Goal: Check status

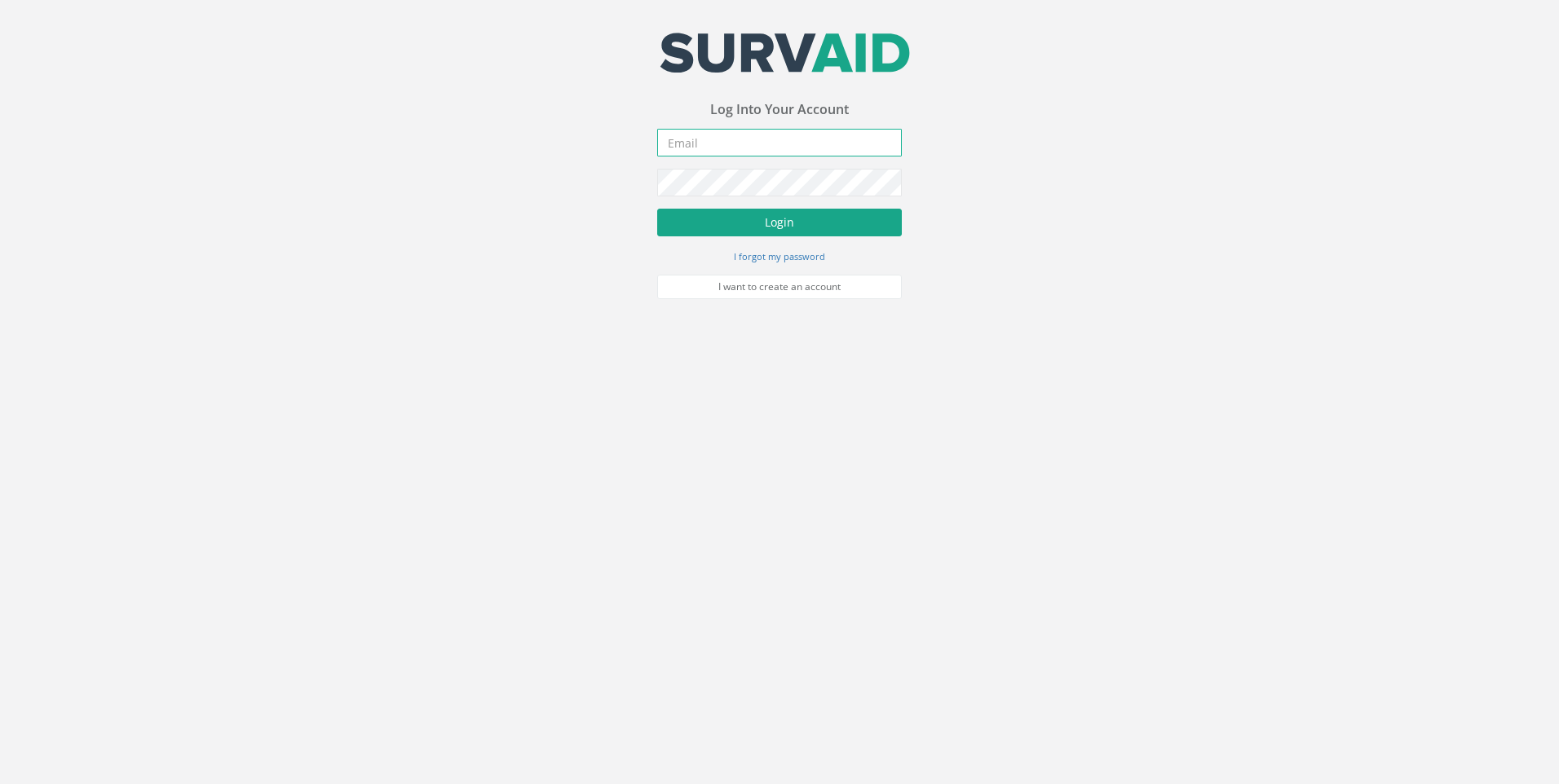
type input "[EMAIL_ADDRESS][DOMAIN_NAME]"
click at [774, 221] on button "Login" at bounding box center [780, 223] width 245 height 28
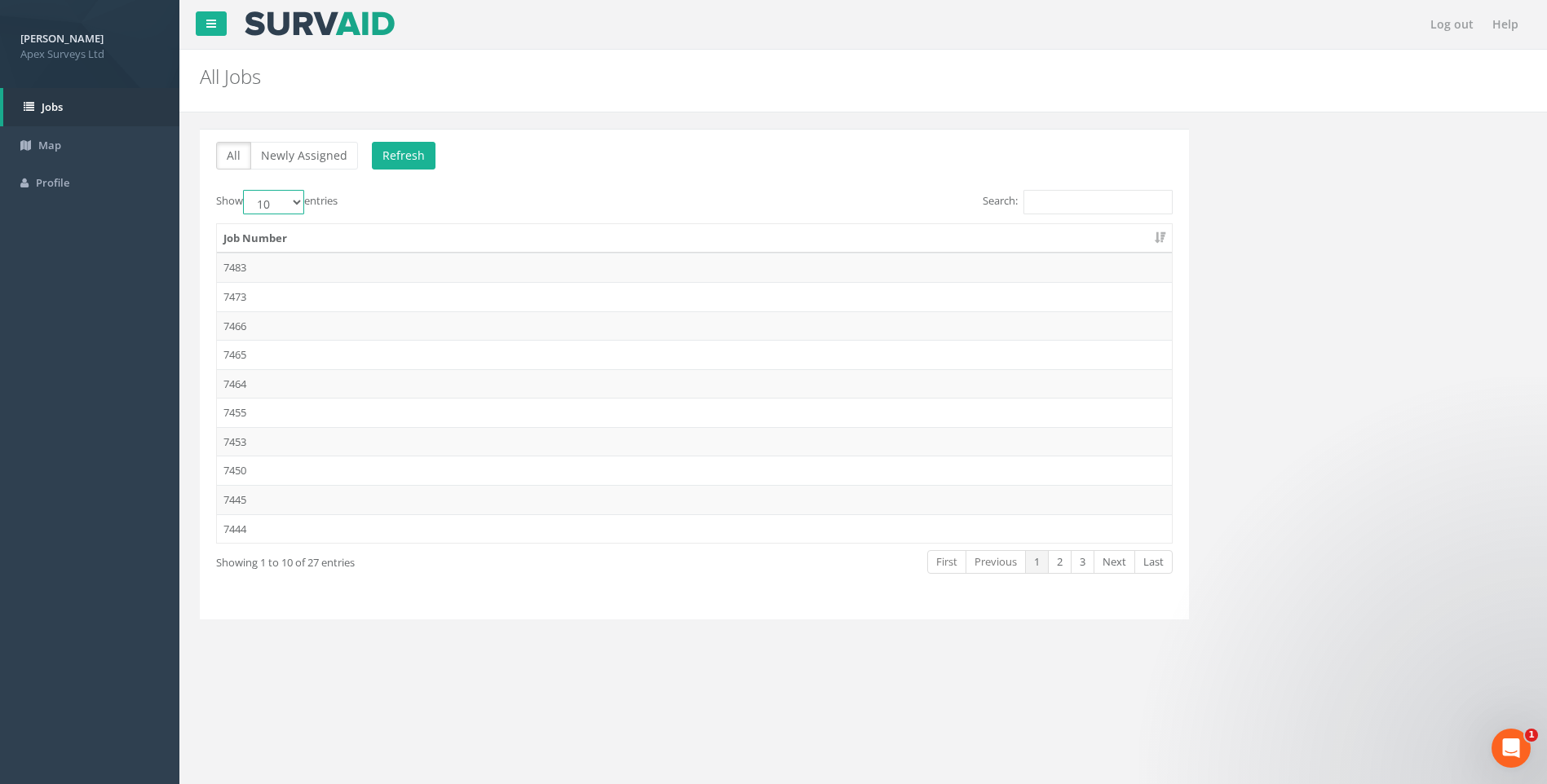
click at [293, 196] on select "10 25 50 100" at bounding box center [274, 202] width 61 height 24
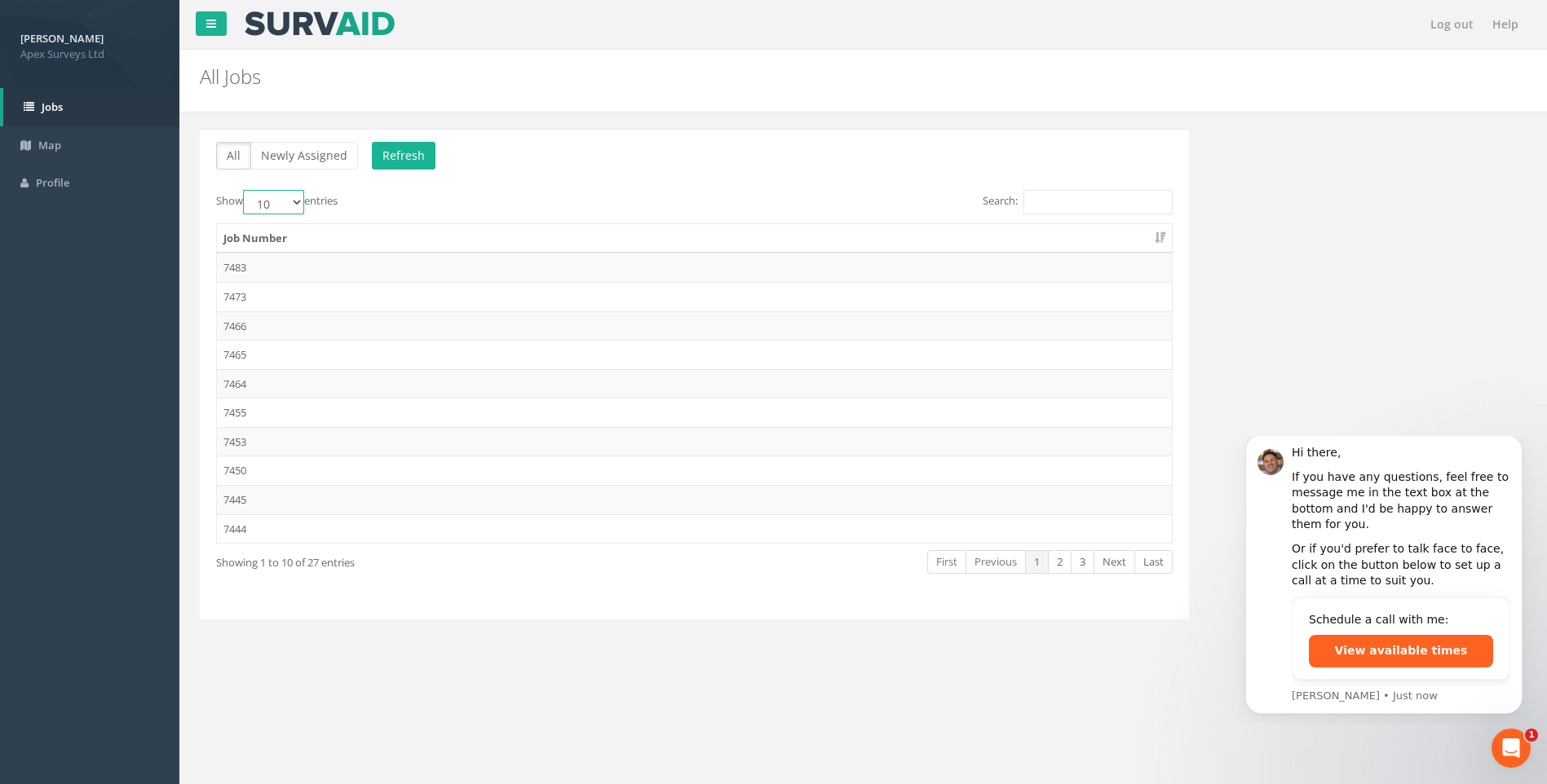
select select "100"
click at [245, 190] on select "10 25 50 100" at bounding box center [274, 202] width 61 height 24
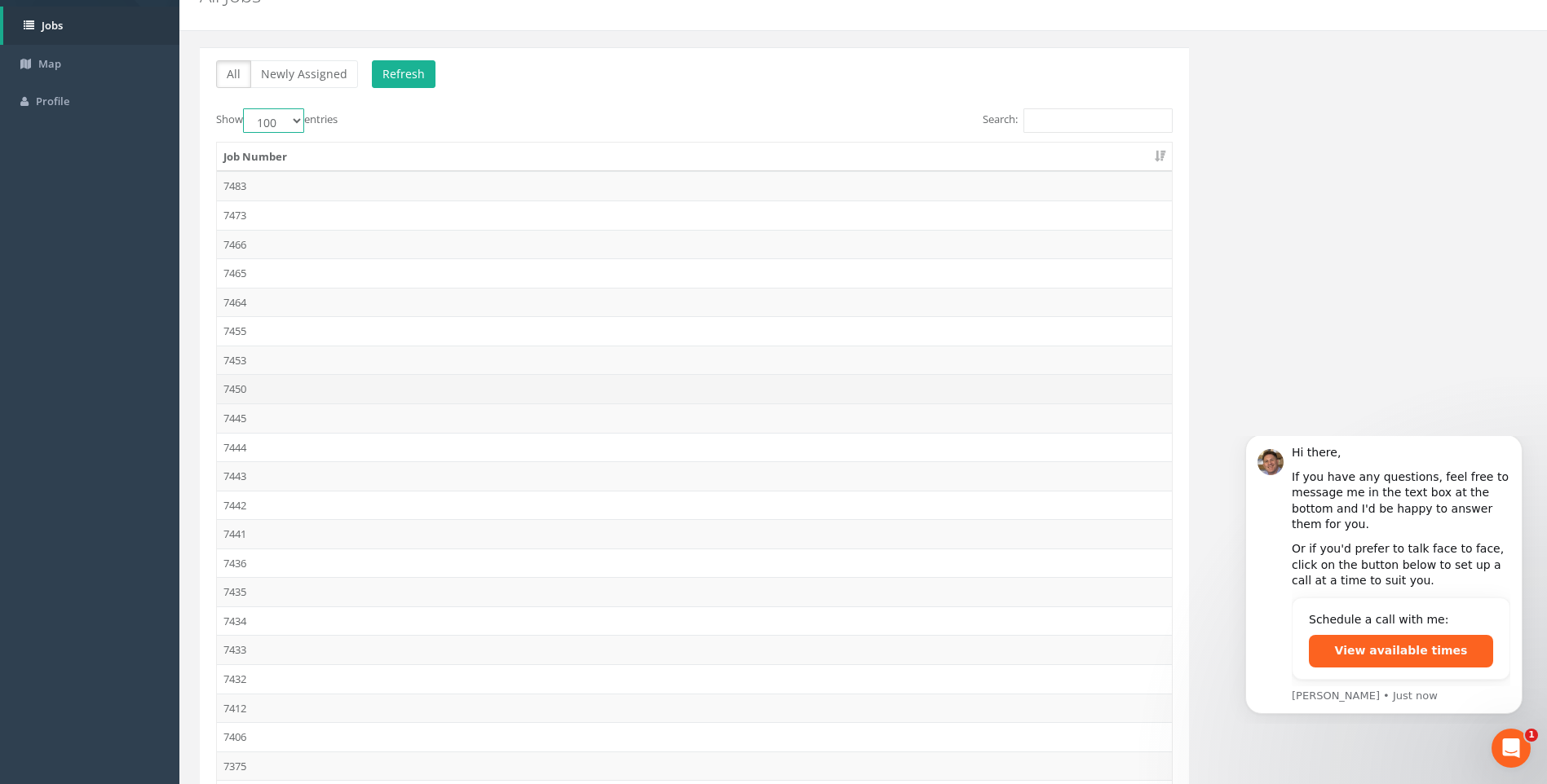
scroll to position [163, 0]
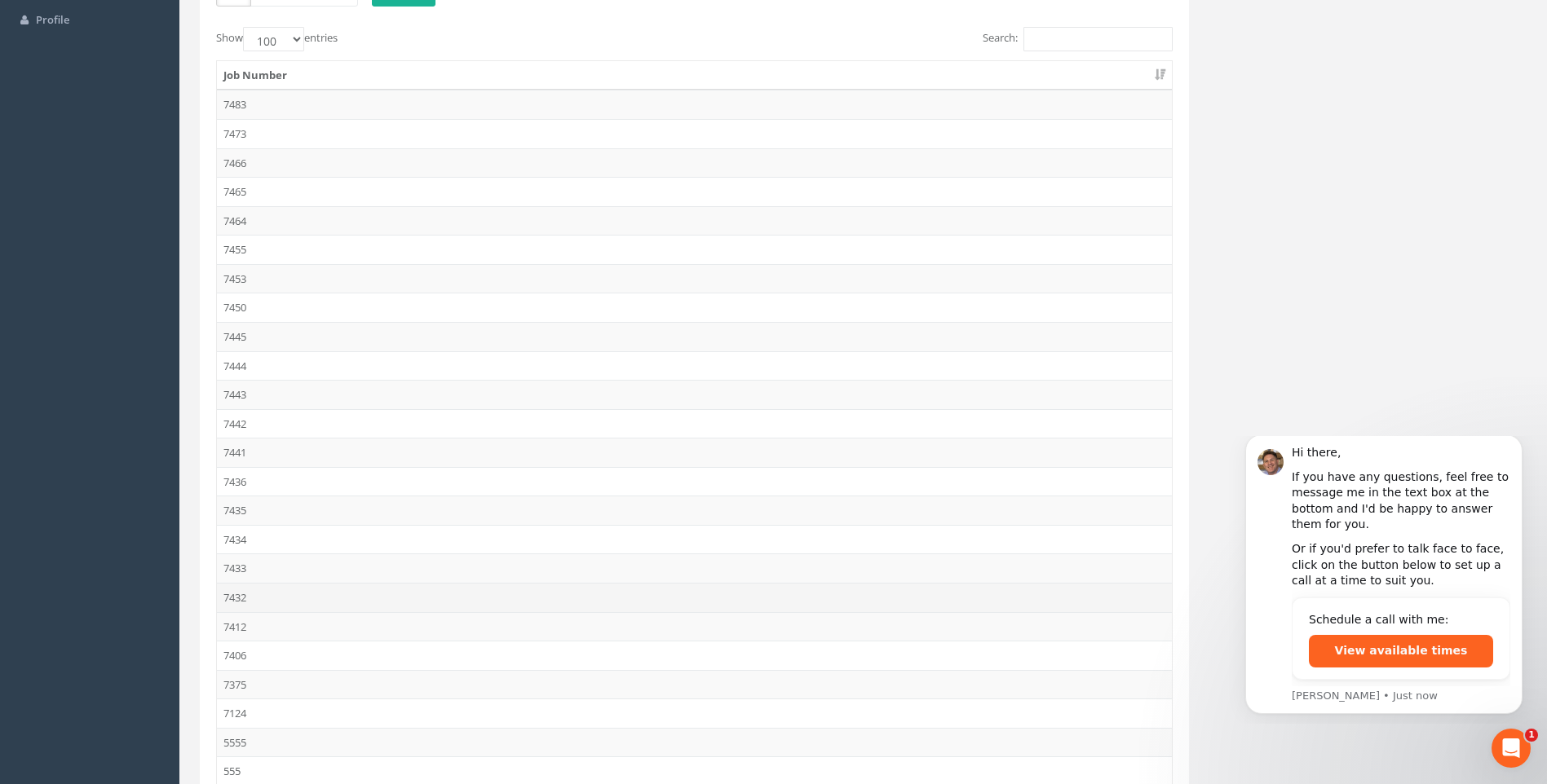
click at [241, 597] on td "7432" at bounding box center [694, 598] width 955 height 30
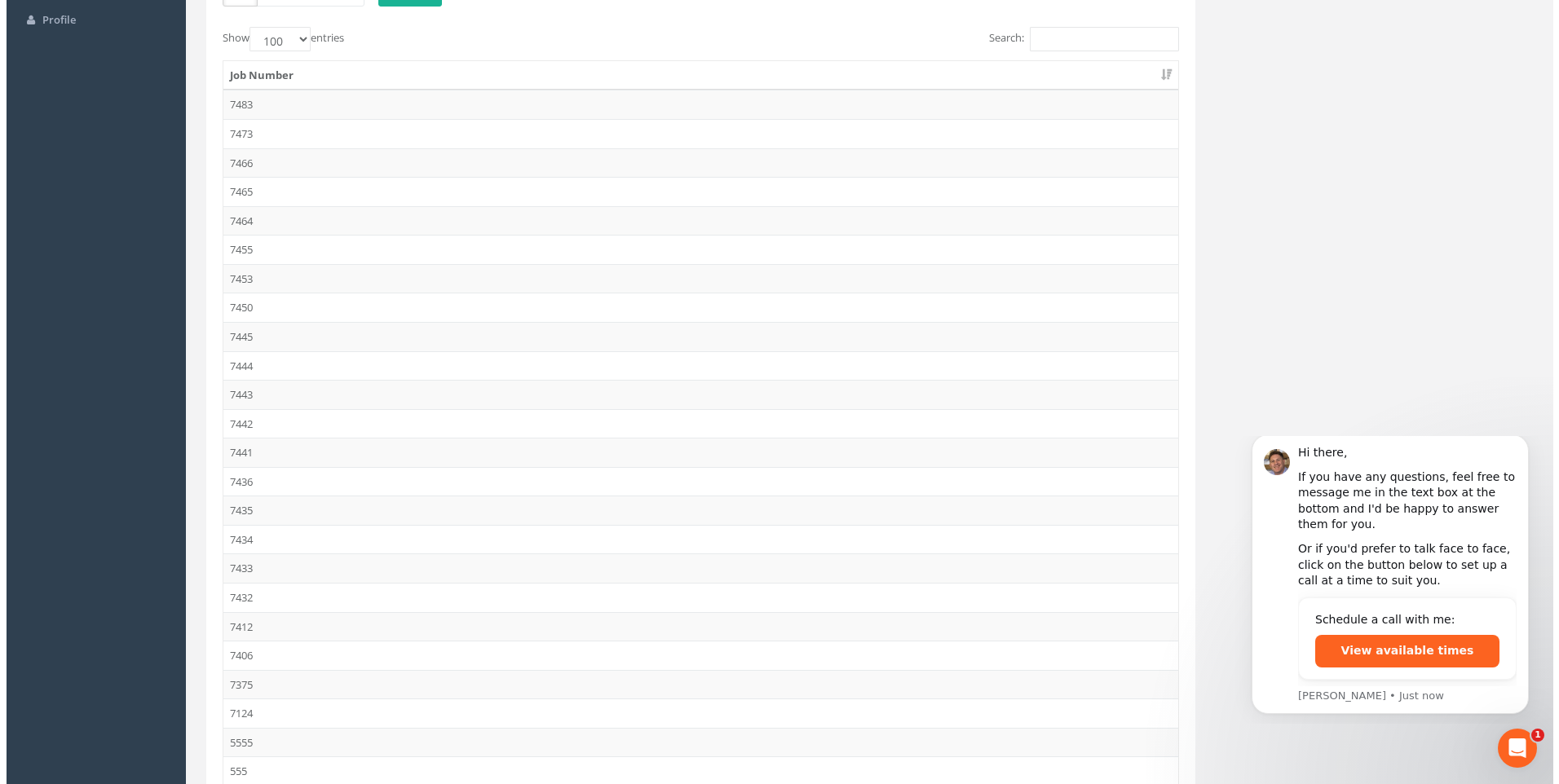
scroll to position [0, 0]
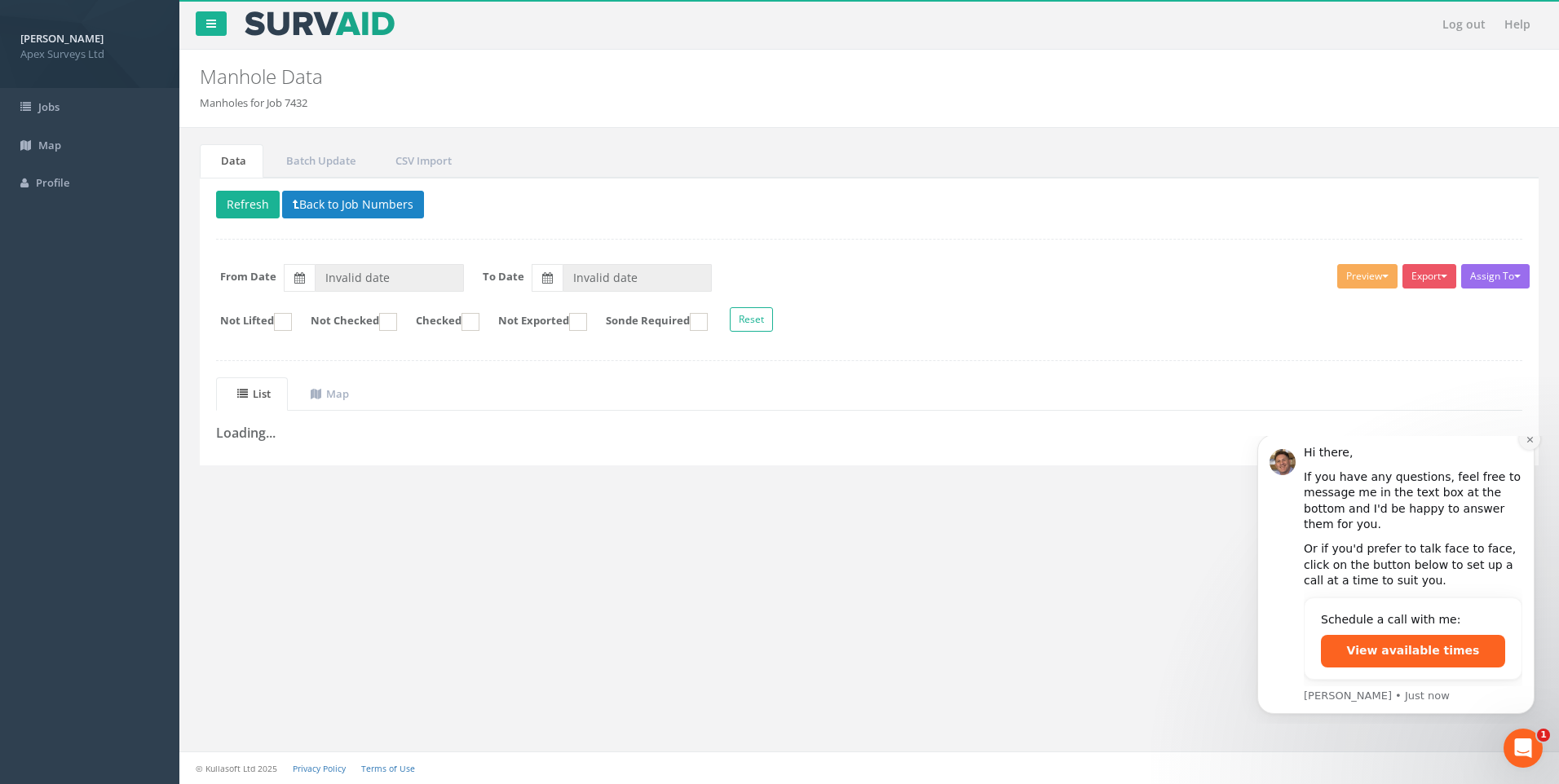
click at [1530, 442] on icon "Dismiss notification" at bounding box center [1529, 439] width 6 height 6
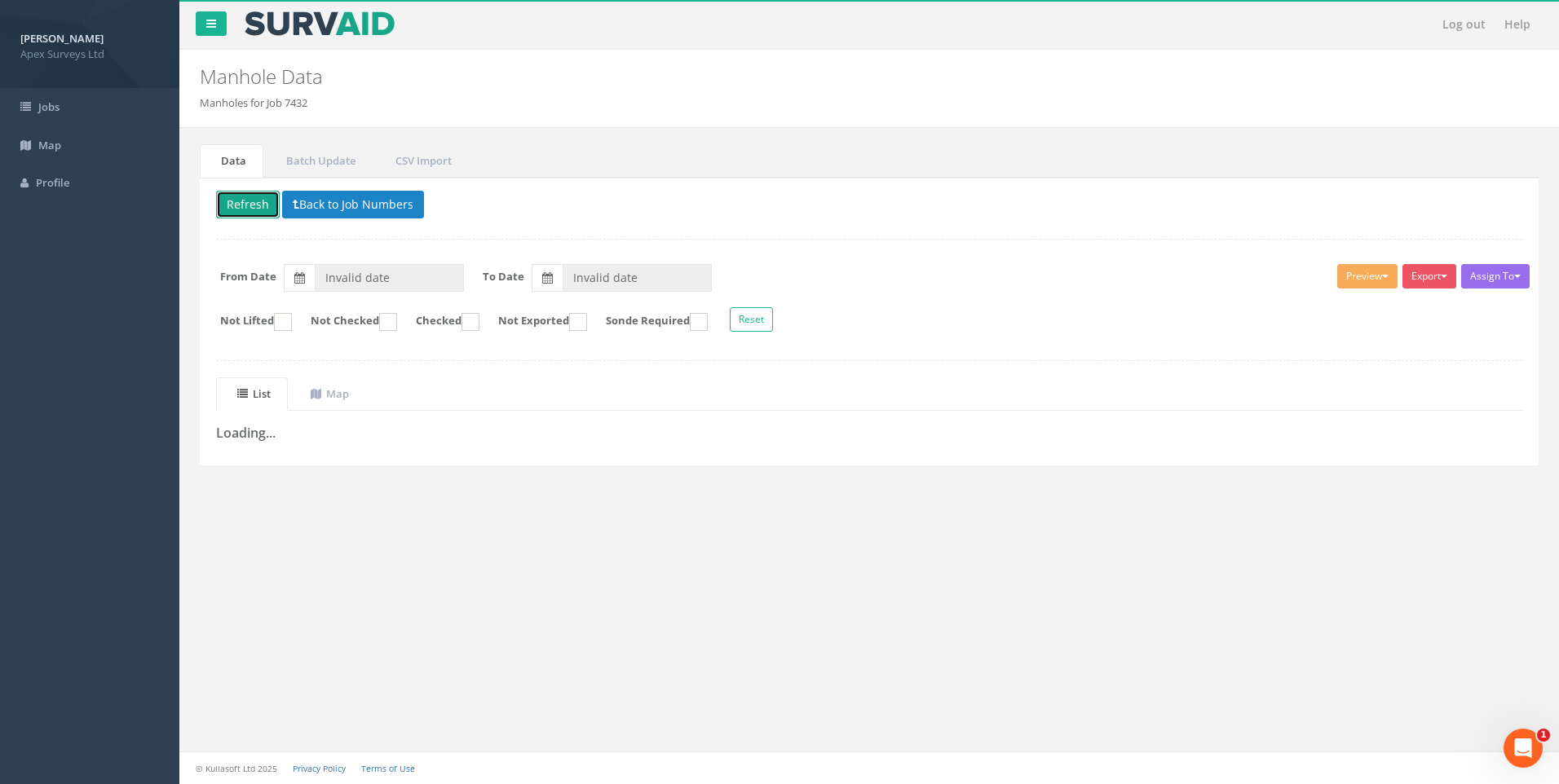
click at [245, 201] on button "Refresh" at bounding box center [248, 204] width 64 height 28
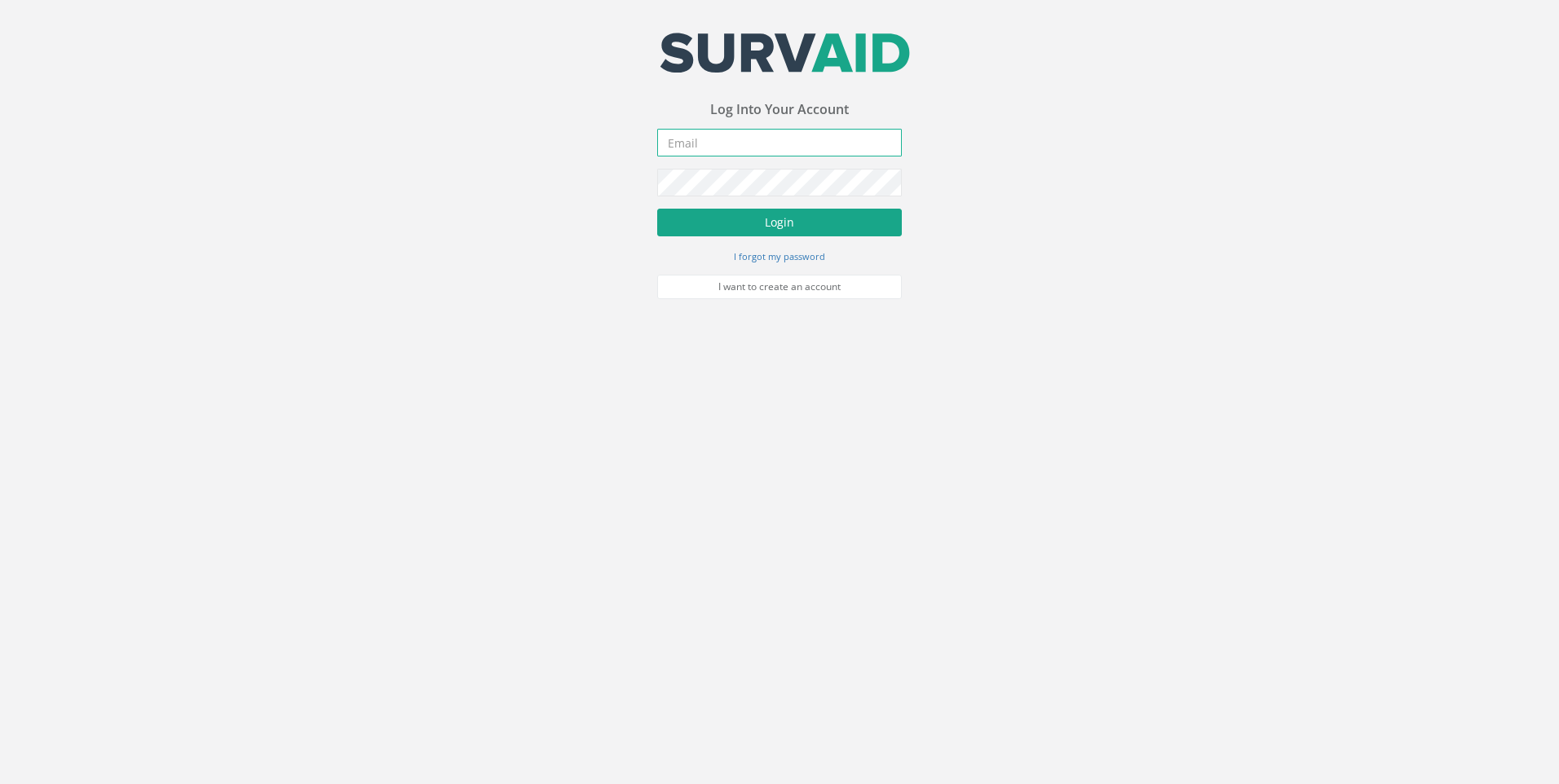
type input "[EMAIL_ADDRESS][DOMAIN_NAME]"
click at [778, 217] on button "Login" at bounding box center [780, 223] width 245 height 28
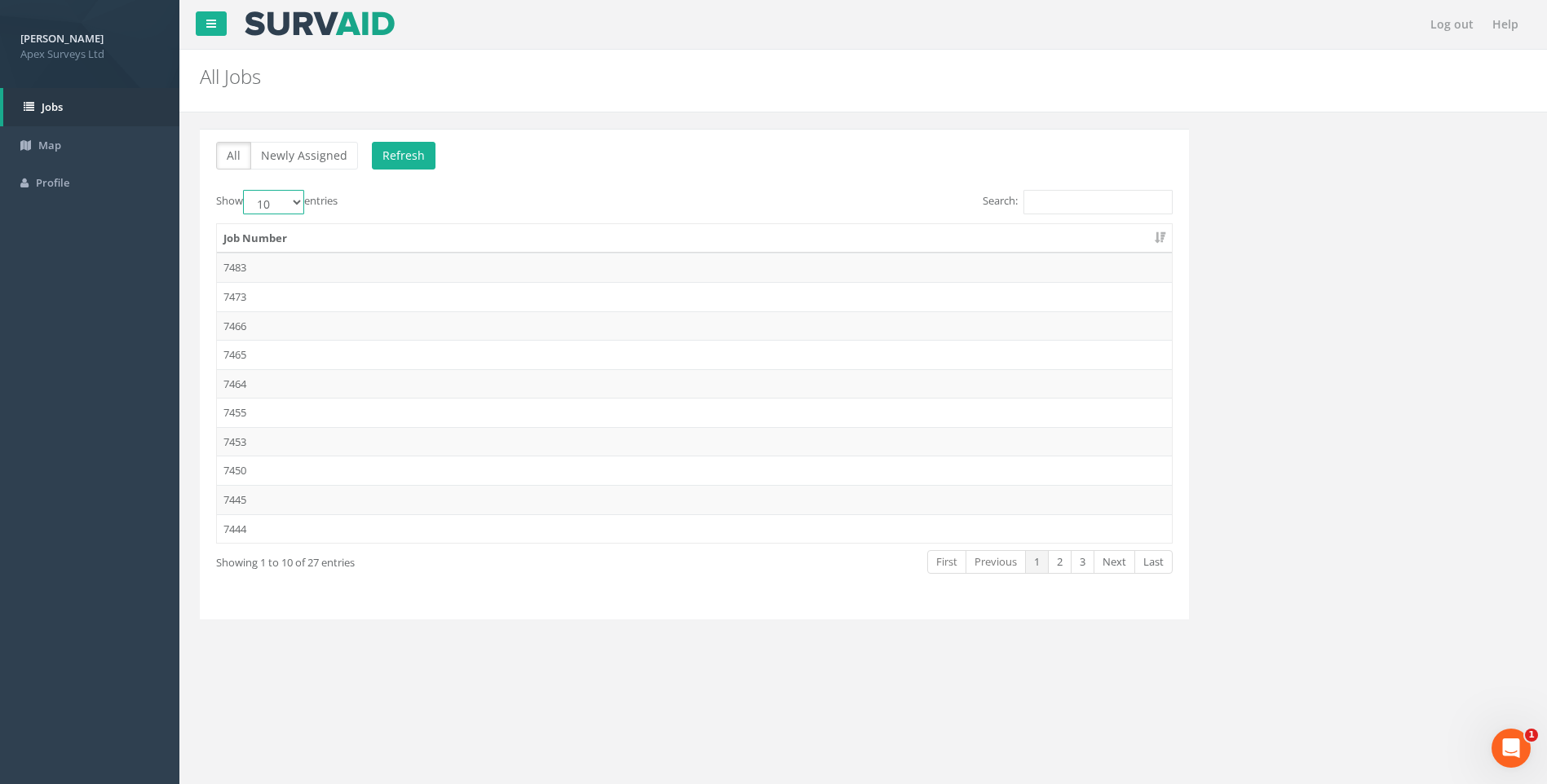
click at [294, 200] on select "10 25 50 100" at bounding box center [274, 202] width 61 height 24
select select "100"
click at [245, 190] on select "10 25 50 100" at bounding box center [274, 202] width 61 height 24
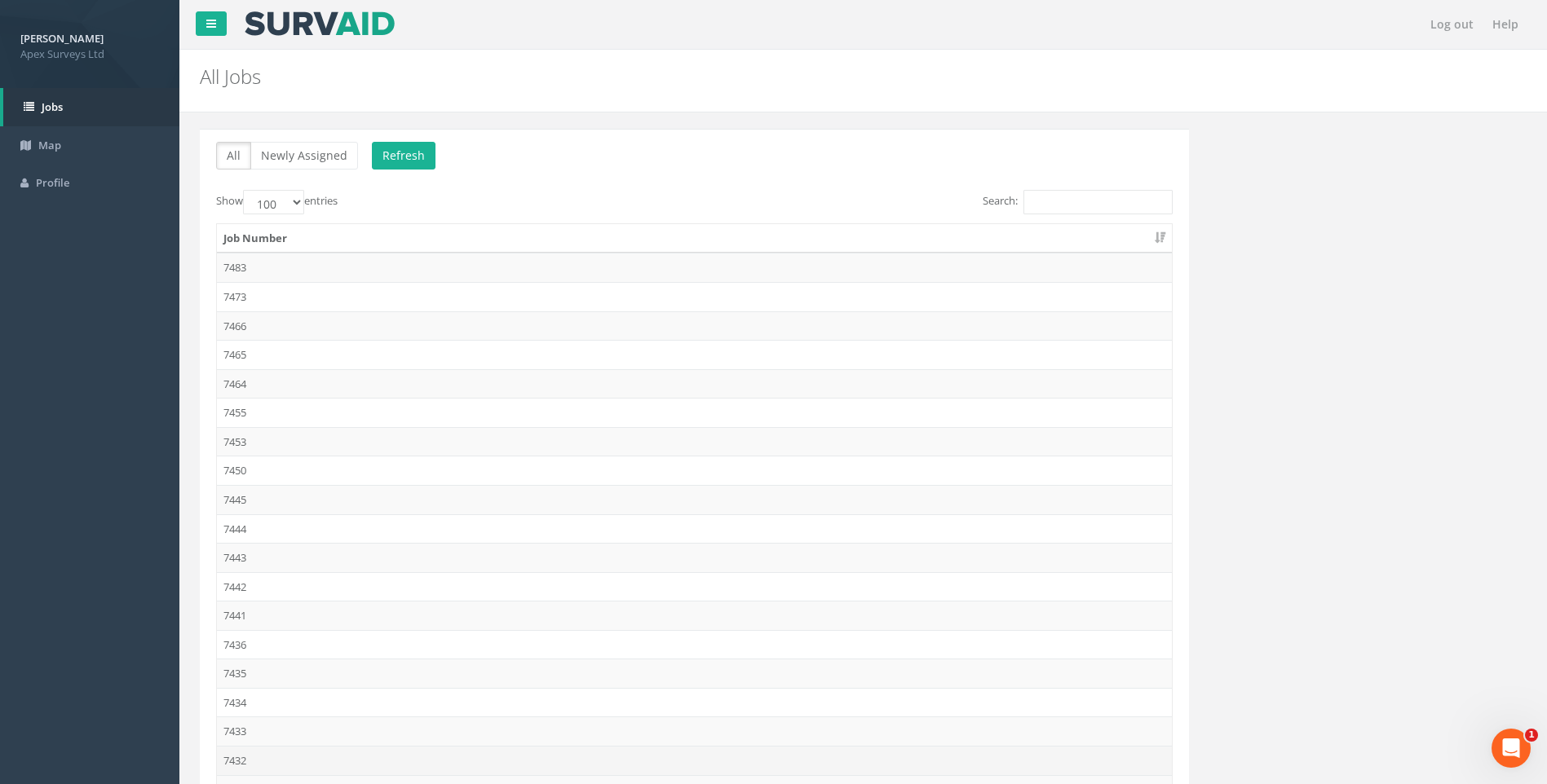
click at [241, 758] on td "7432" at bounding box center [694, 761] width 955 height 30
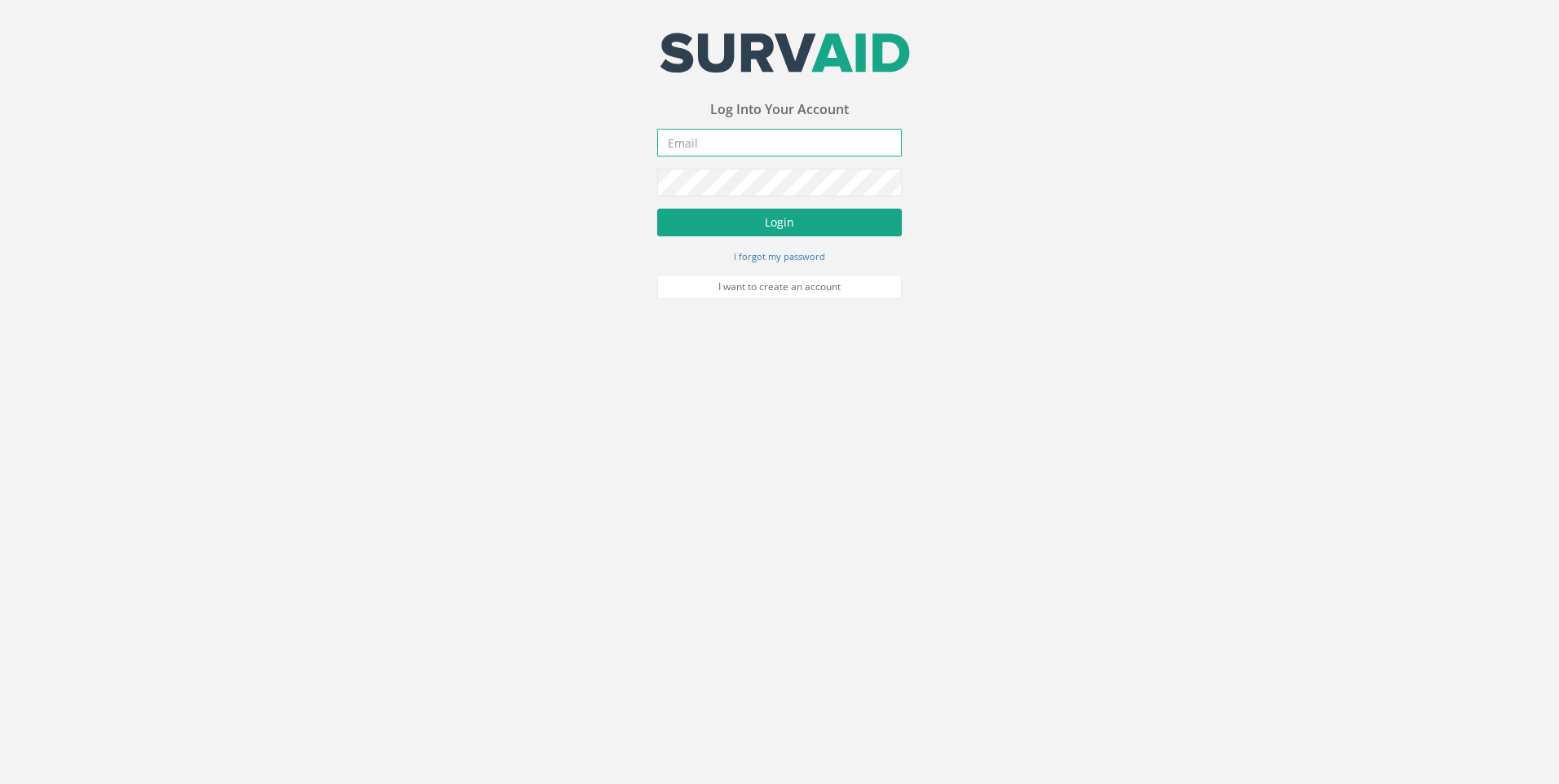
type input "[EMAIL_ADDRESS][DOMAIN_NAME]"
click at [781, 216] on button "Login" at bounding box center [780, 223] width 245 height 28
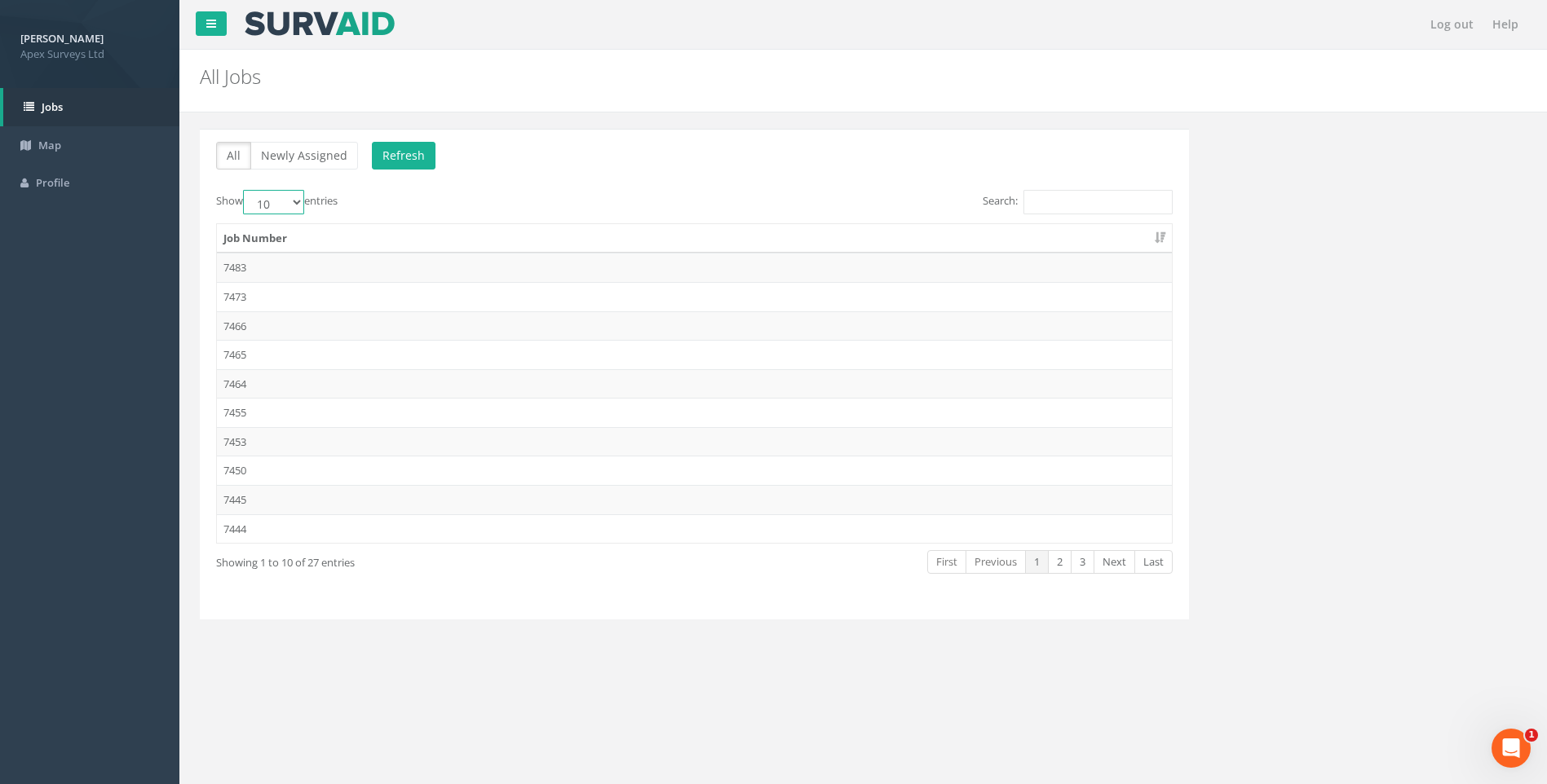
click at [297, 195] on select "10 25 50 100" at bounding box center [274, 202] width 61 height 24
select select "100"
click at [245, 190] on select "10 25 50 100" at bounding box center [274, 202] width 61 height 24
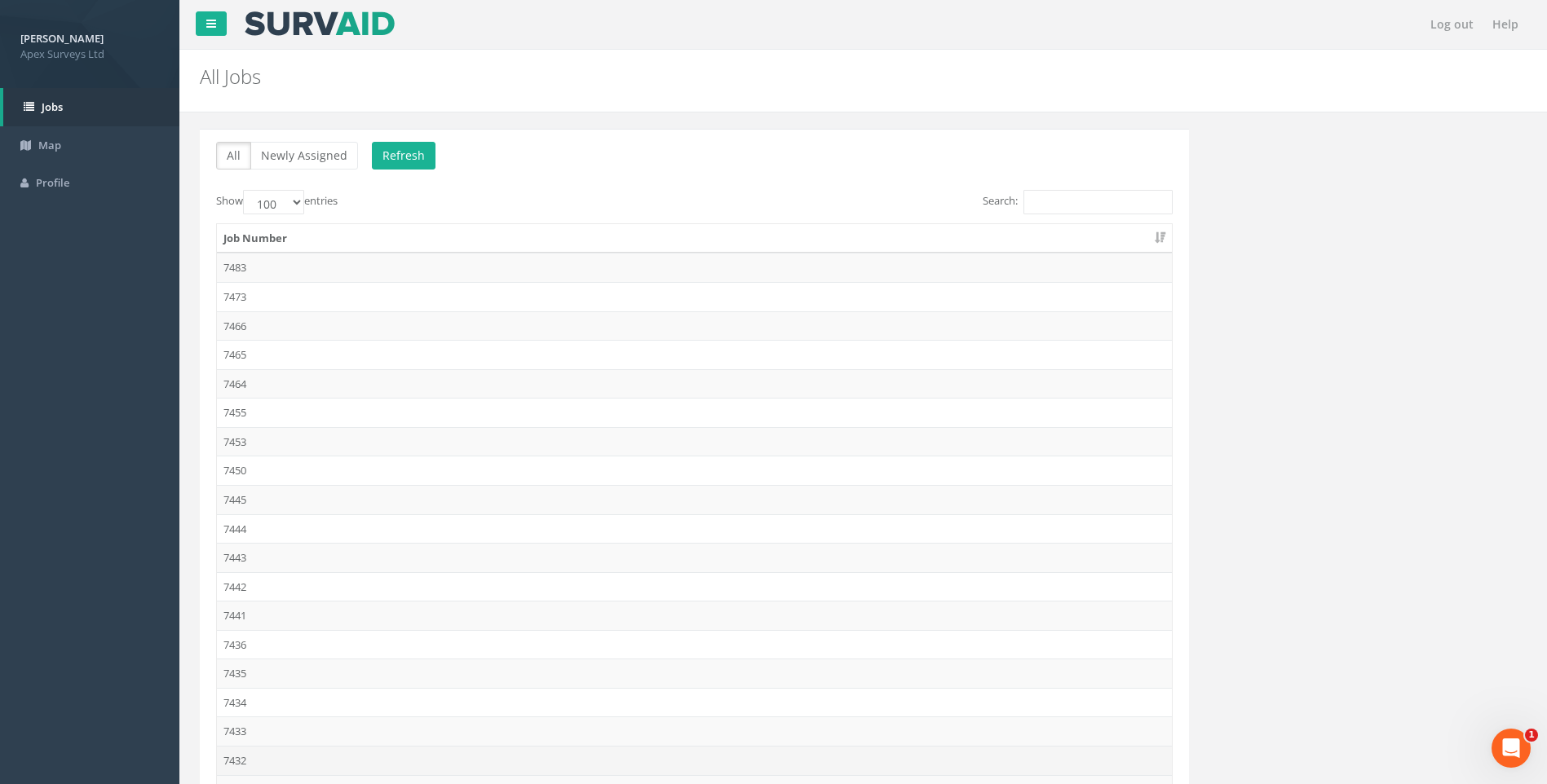
click at [239, 761] on td "7432" at bounding box center [694, 761] width 955 height 30
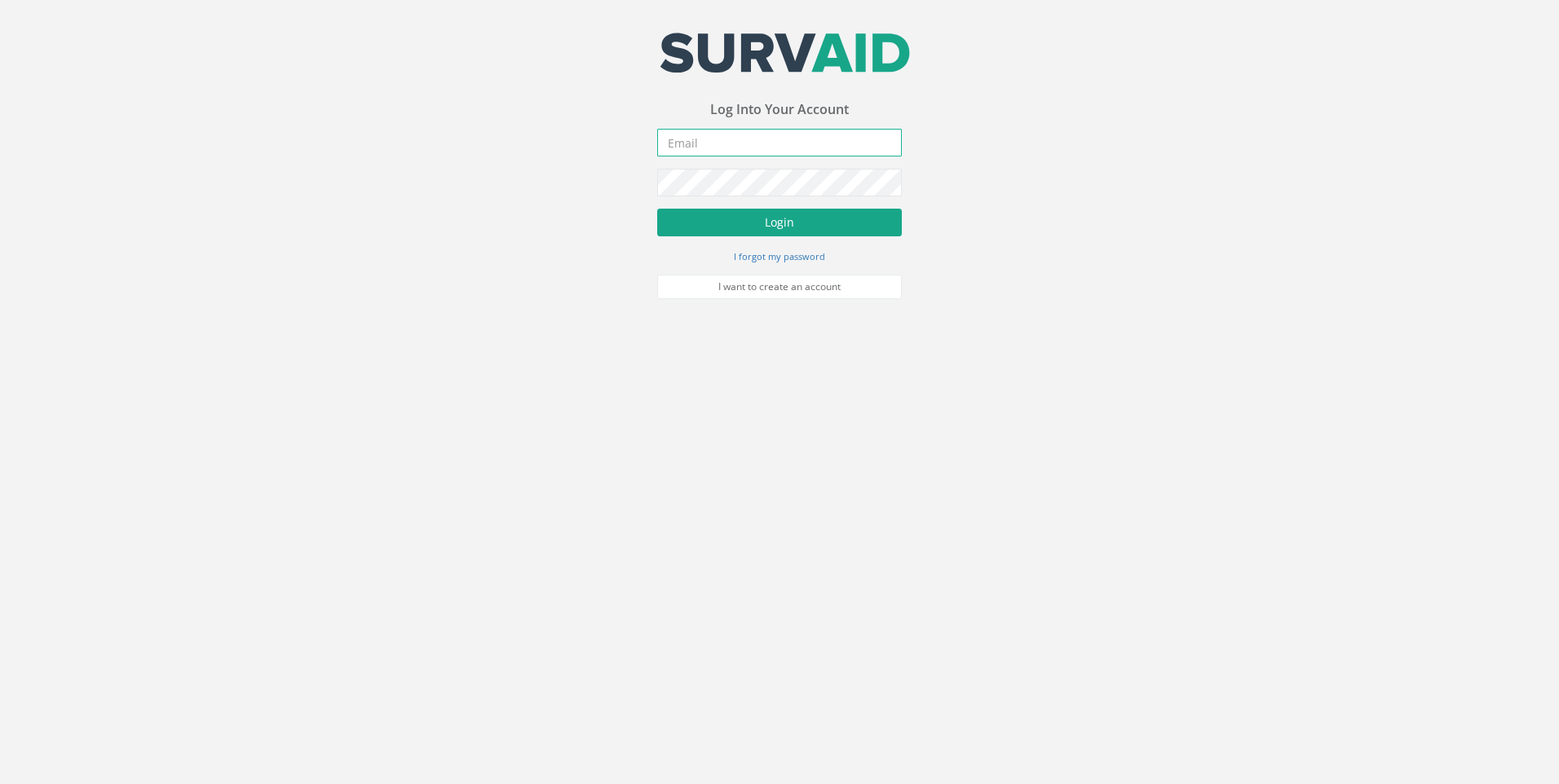
type input "[EMAIL_ADDRESS][DOMAIN_NAME]"
drag, startPoint x: 799, startPoint y: 219, endPoint x: 822, endPoint y: 222, distance: 23.2
click at [799, 219] on button "Login" at bounding box center [780, 223] width 245 height 28
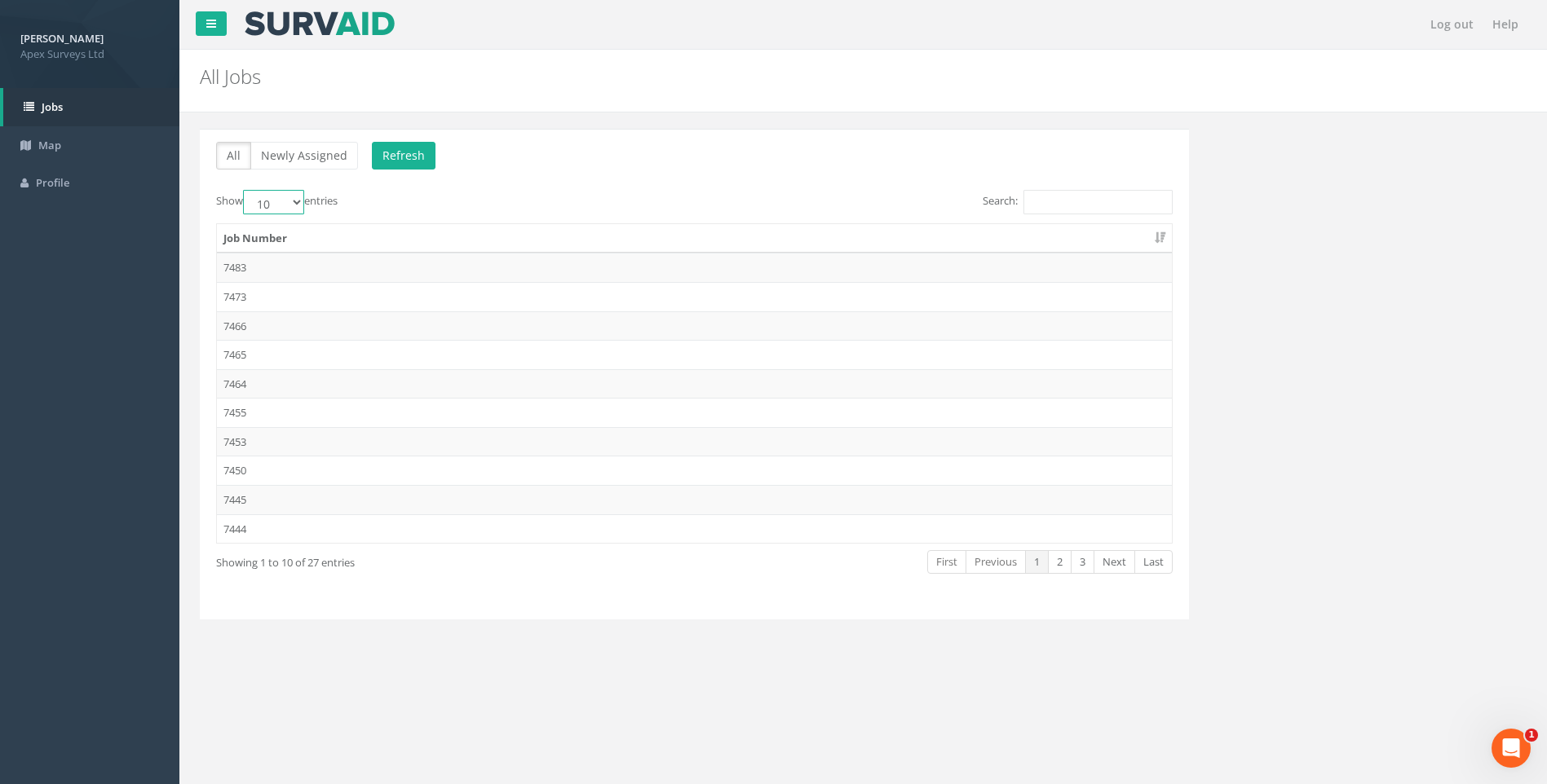
click at [297, 203] on select "10 25 50 100" at bounding box center [274, 202] width 61 height 24
select select "100"
click at [245, 190] on select "10 25 50 100" at bounding box center [274, 202] width 61 height 24
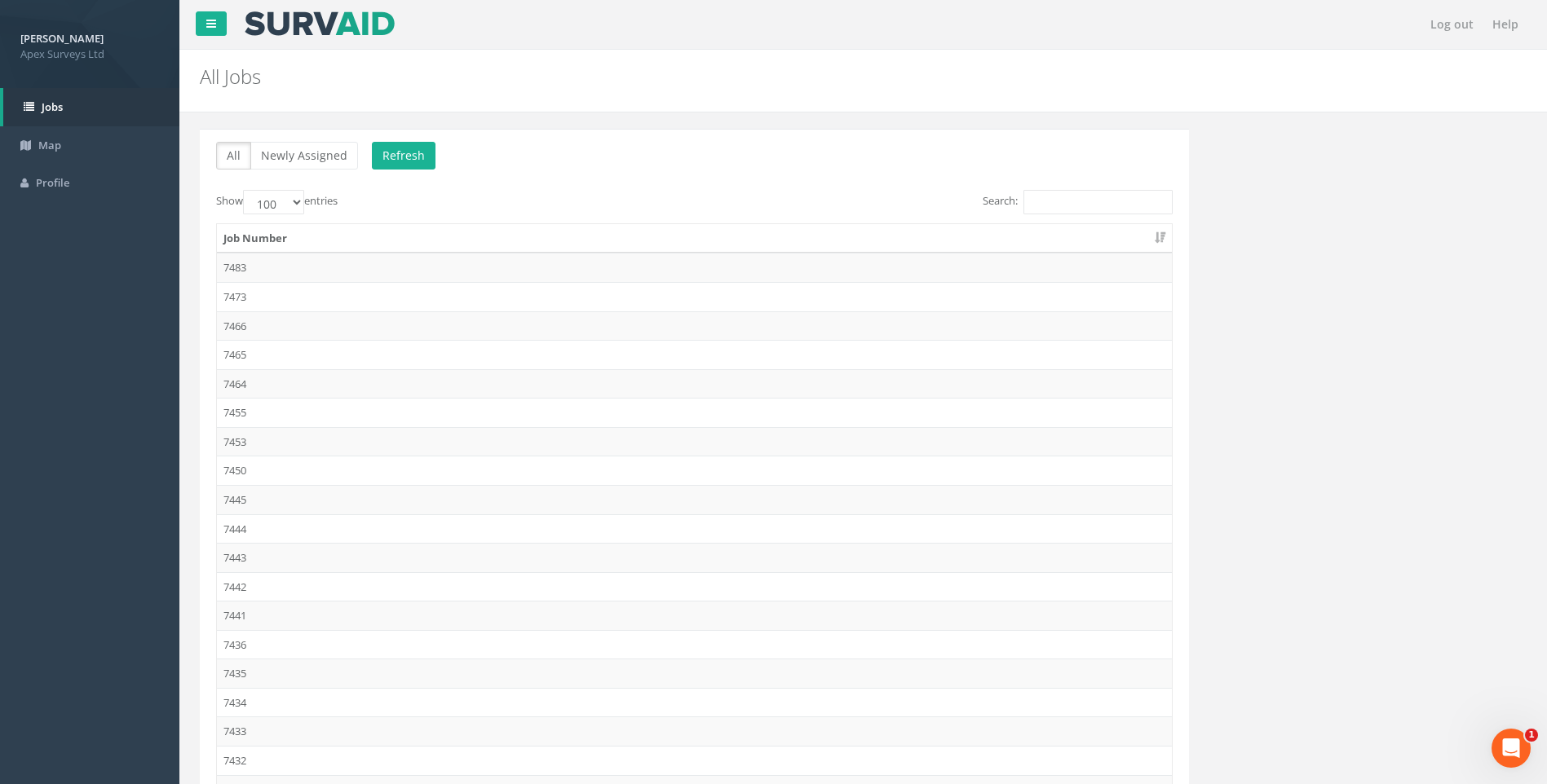
click at [232, 755] on td "7432" at bounding box center [694, 761] width 955 height 30
